Goal: Information Seeking & Learning: Learn about a topic

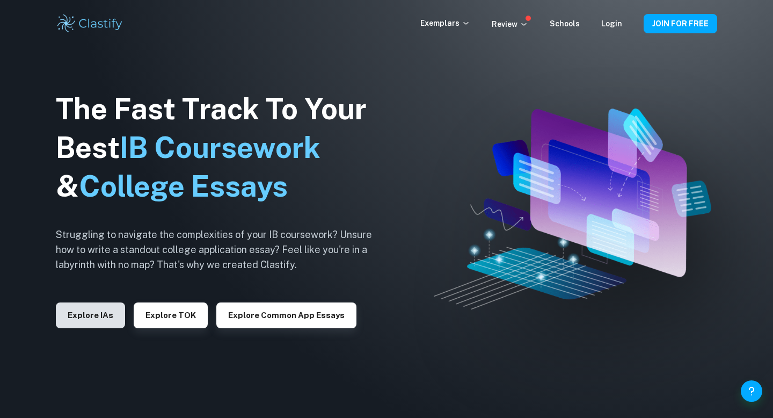
click at [107, 316] on button "Explore IAs" at bounding box center [90, 315] width 69 height 26
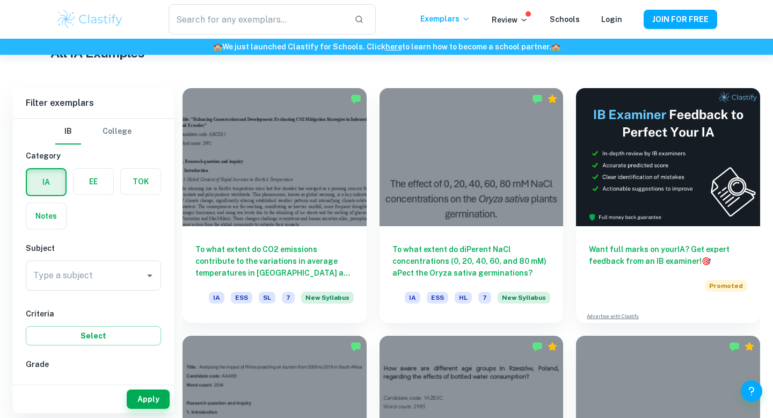
scroll to position [275, 0]
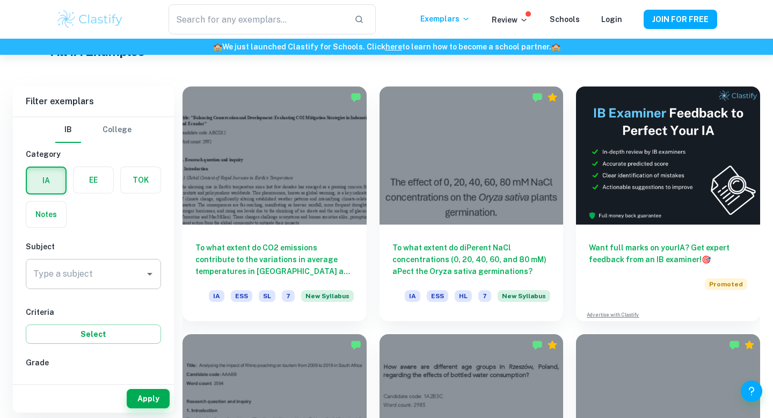
click at [109, 272] on input "Type a subject" at bounding box center [85, 274] width 109 height 20
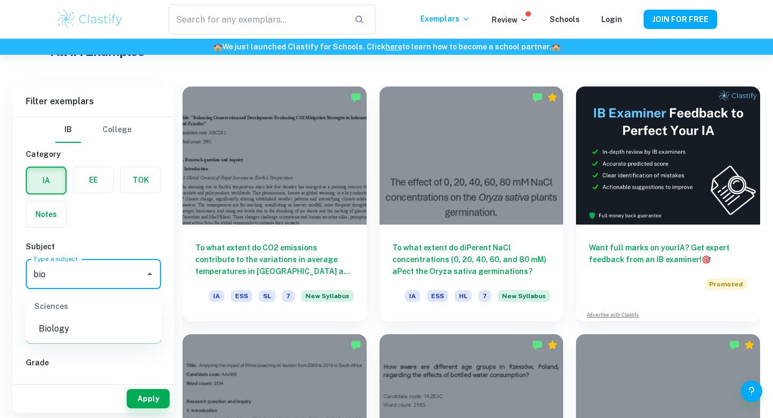
click at [78, 324] on li "Biology" at bounding box center [93, 328] width 135 height 19
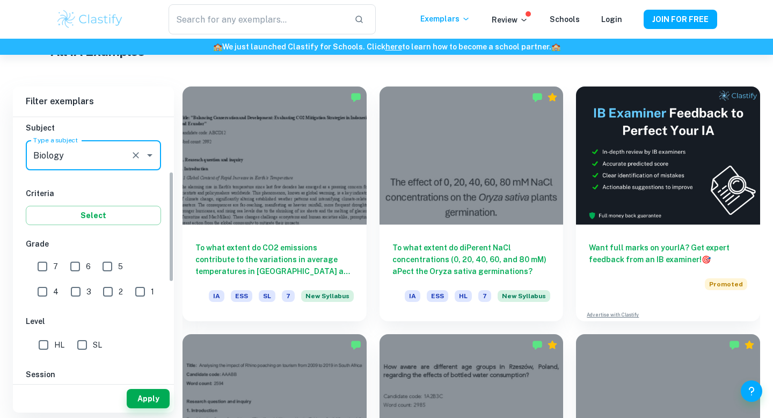
scroll to position [138, 0]
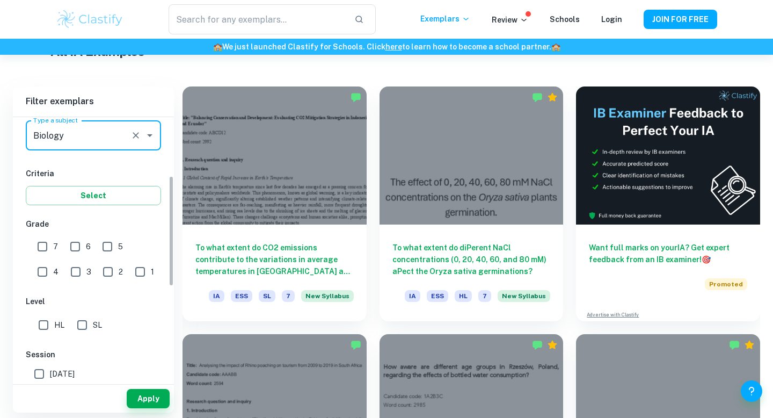
type input "Biology"
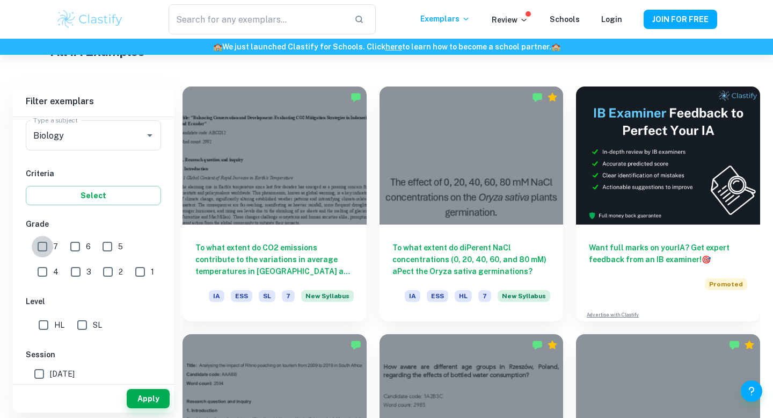
click at [40, 247] on input "7" at bounding box center [42, 246] width 21 height 21
checkbox input "true"
click at [83, 329] on input "SL" at bounding box center [81, 324] width 21 height 21
checkbox input "true"
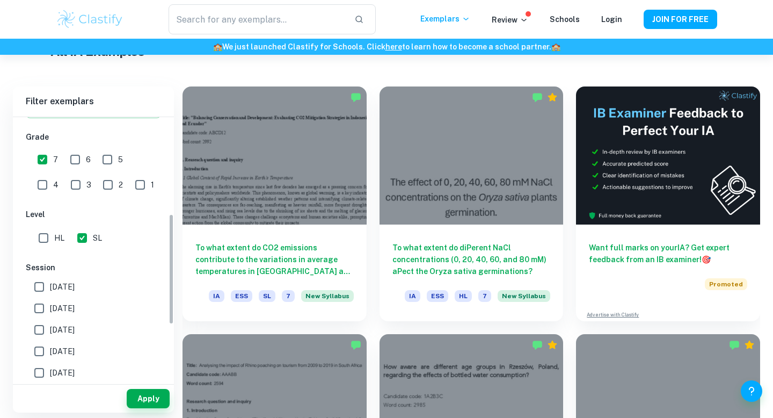
scroll to position [230, 0]
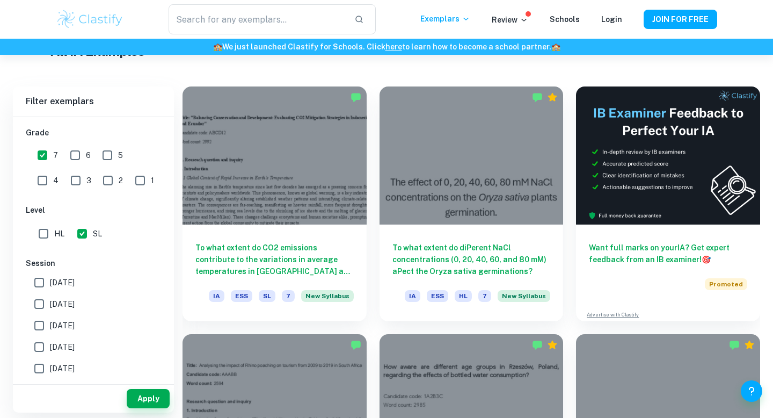
click at [44, 298] on input "[DATE]" at bounding box center [38, 303] width 21 height 21
checkbox input "true"
click at [43, 282] on input "[DATE]" at bounding box center [38, 282] width 21 height 21
checkbox input "true"
click at [152, 395] on button "Apply" at bounding box center [148, 398] width 43 height 19
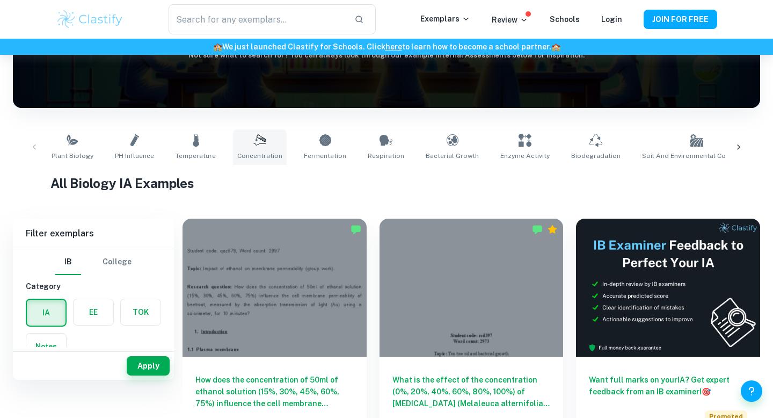
scroll to position [179, 0]
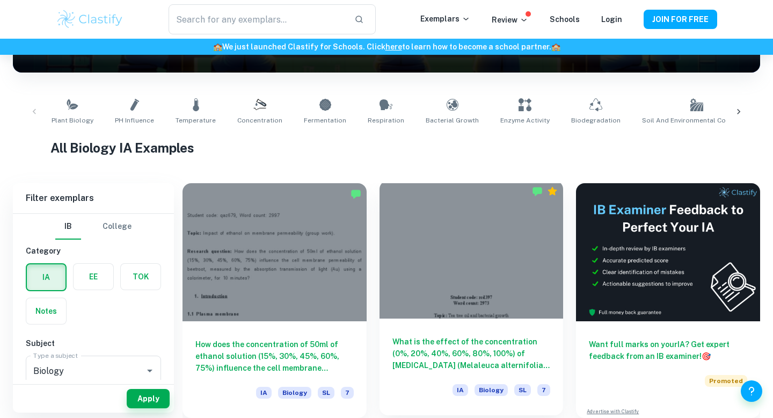
click at [415, 258] on div at bounding box center [471, 249] width 184 height 138
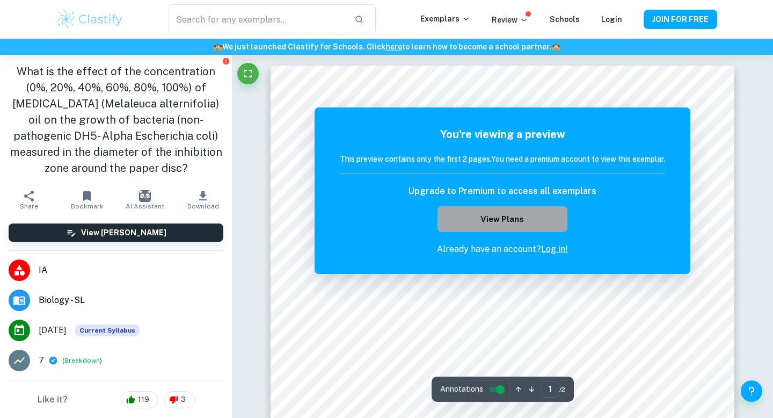
click at [542, 207] on button "View Plans" at bounding box center [502, 219] width 130 height 26
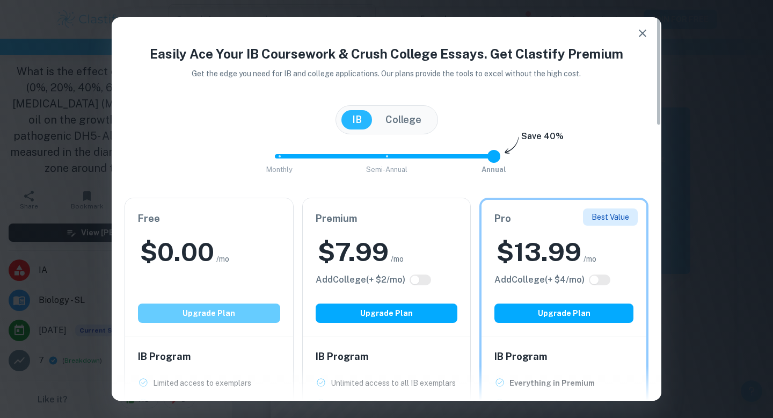
click at [250, 315] on button "Upgrade Plan" at bounding box center [209, 312] width 142 height 19
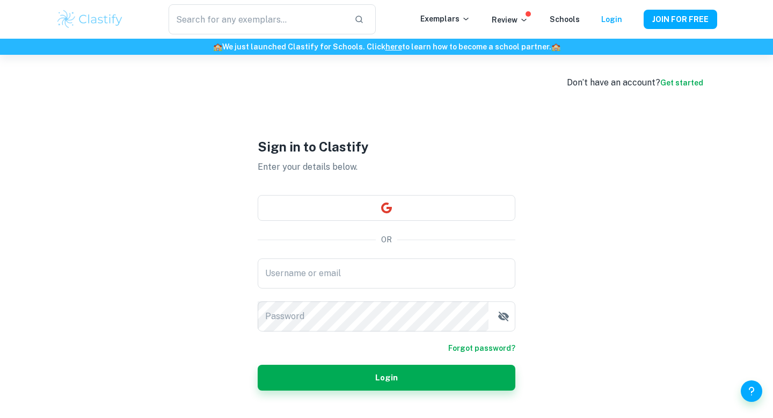
type input "[EMAIL_ADDRESS][DOMAIN_NAME]"
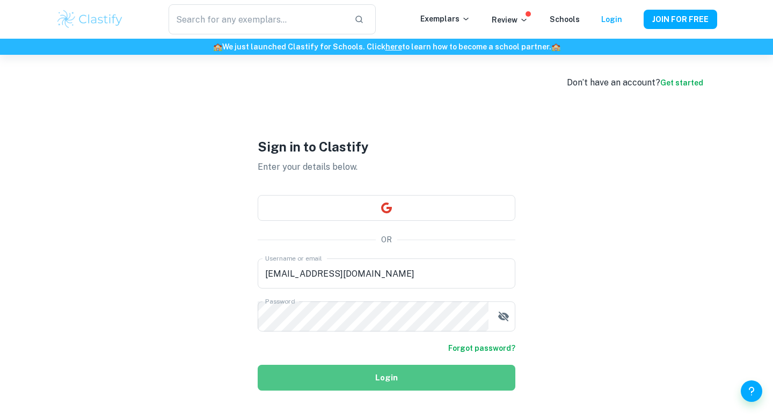
click at [343, 372] on button "Login" at bounding box center [387, 377] width 258 height 26
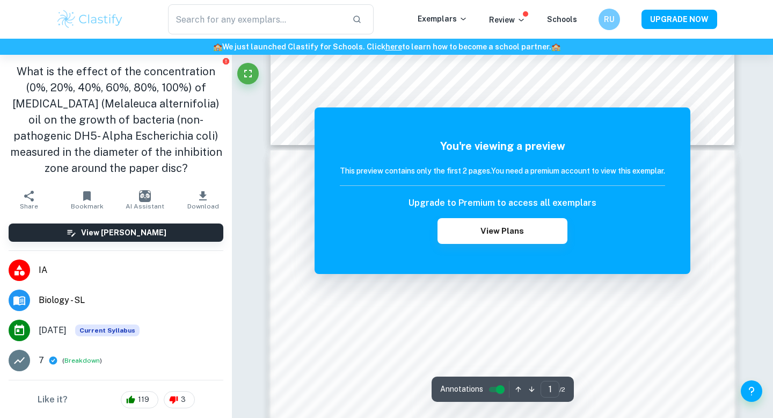
scroll to position [579, 0]
drag, startPoint x: 513, startPoint y: 171, endPoint x: 419, endPoint y: 193, distance: 96.1
click at [426, 200] on div "You're viewing a preview This preview contains only the first 2 pages. You need…" at bounding box center [502, 191] width 325 height 106
click at [419, 163] on div "You're viewing a preview This preview contains only the first 2 pages. You need…" at bounding box center [502, 191] width 325 height 106
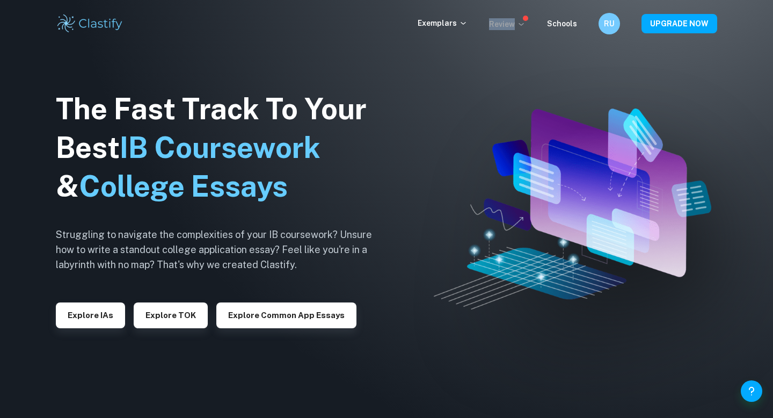
click at [522, 18] on p "Review" at bounding box center [507, 24] width 36 height 12
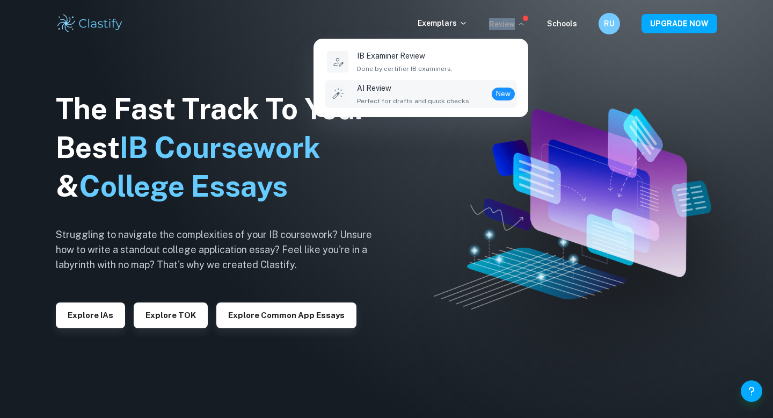
click at [480, 101] on div "AI Review Perfect for drafts and quick checks. New" at bounding box center [436, 94] width 158 height 24
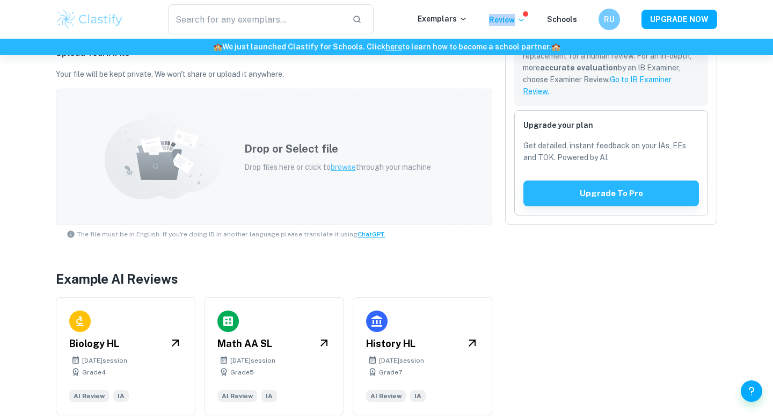
scroll to position [318, 0]
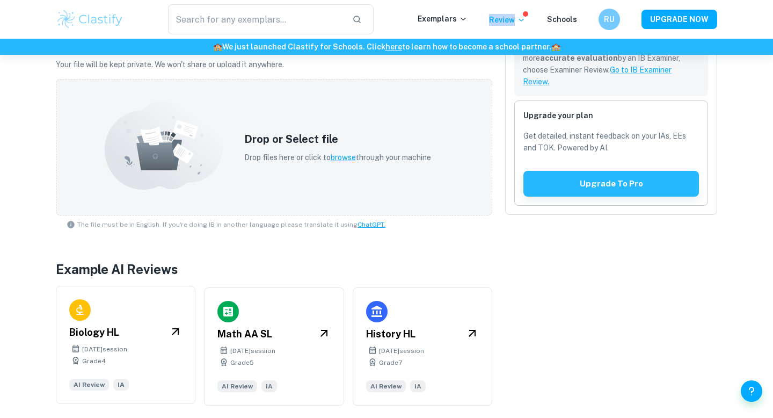
click at [160, 349] on div "May 2025 session" at bounding box center [125, 349] width 113 height 10
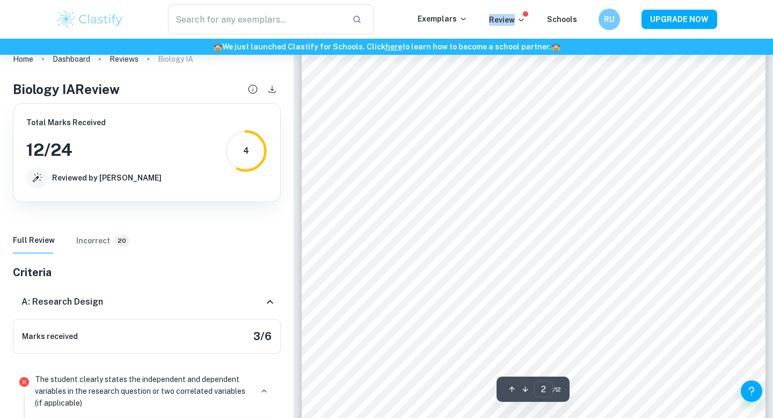
scroll to position [796, 0]
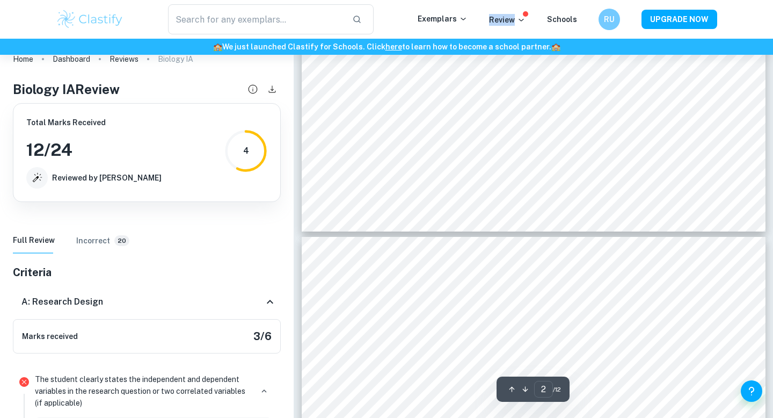
type input "1"
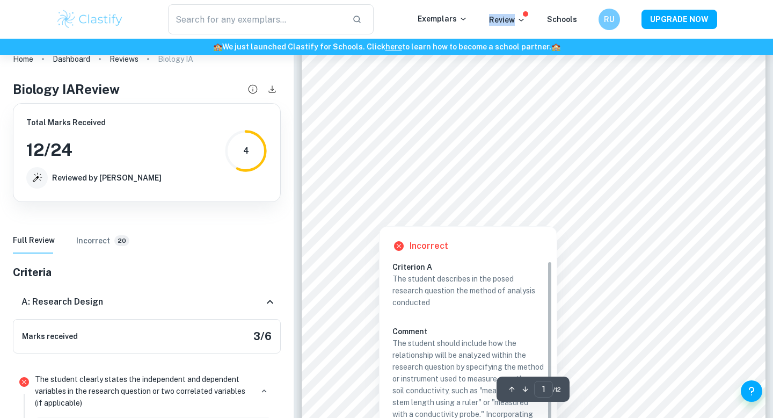
scroll to position [35, 0]
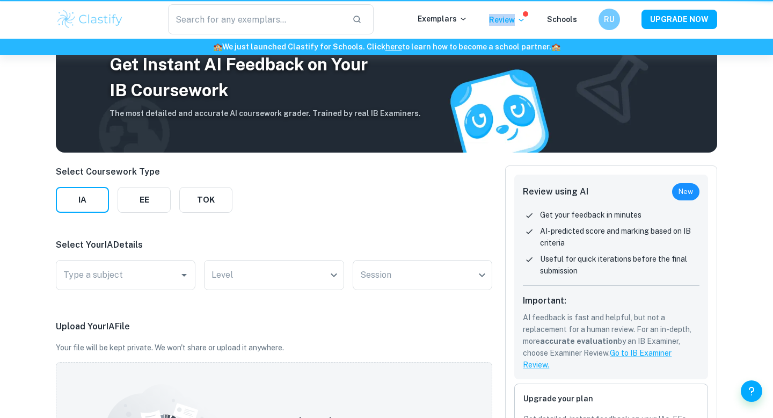
scroll to position [318, 0]
